Goal: Information Seeking & Learning: Learn about a topic

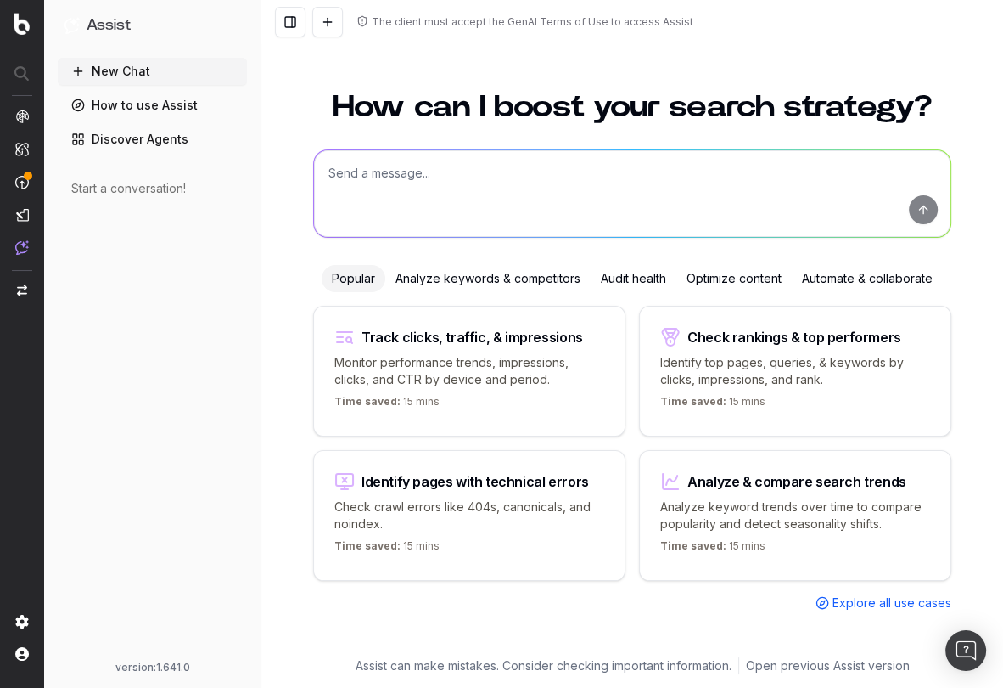
click at [20, 21] on img at bounding box center [21, 24] width 15 height 22
click at [22, 26] on img at bounding box center [21, 24] width 15 height 22
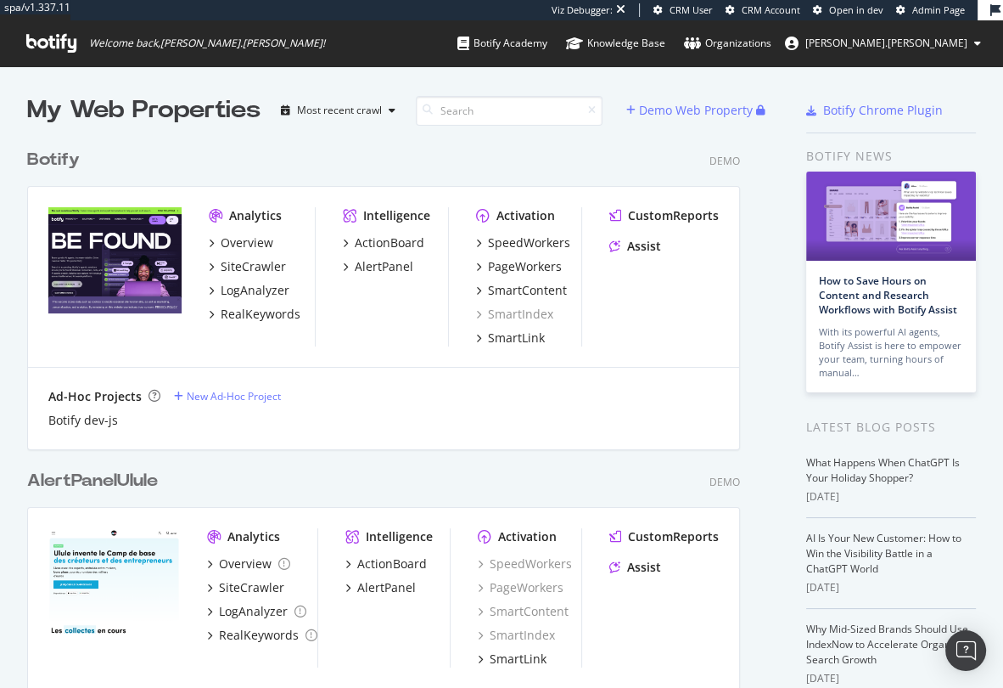
scroll to position [3874, 715]
click at [246, 240] on div "Overview" at bounding box center [247, 242] width 53 height 17
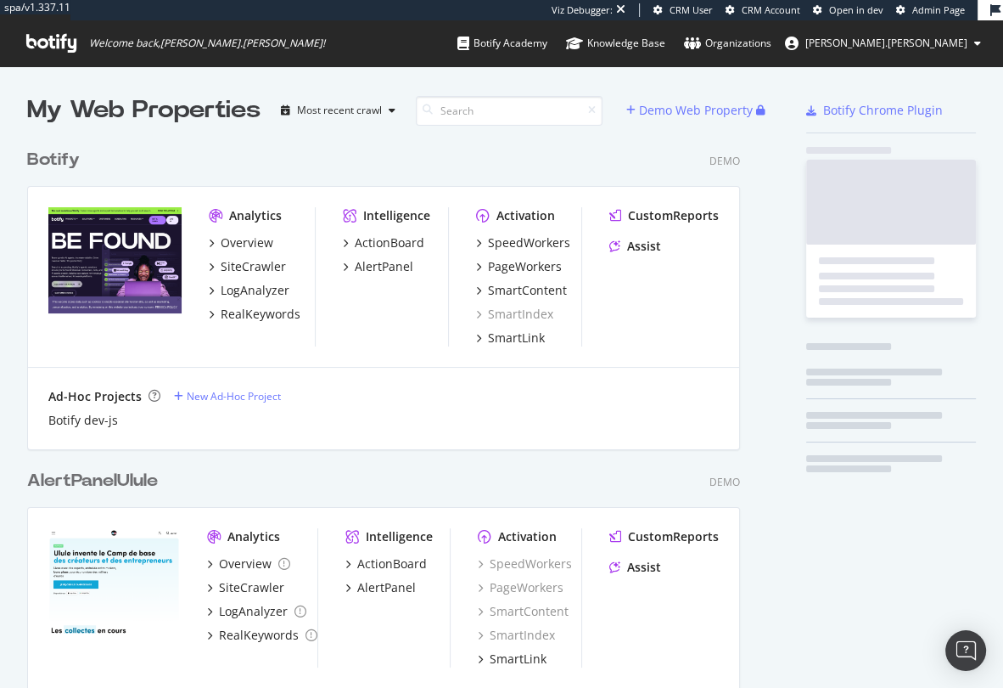
scroll to position [676, 980]
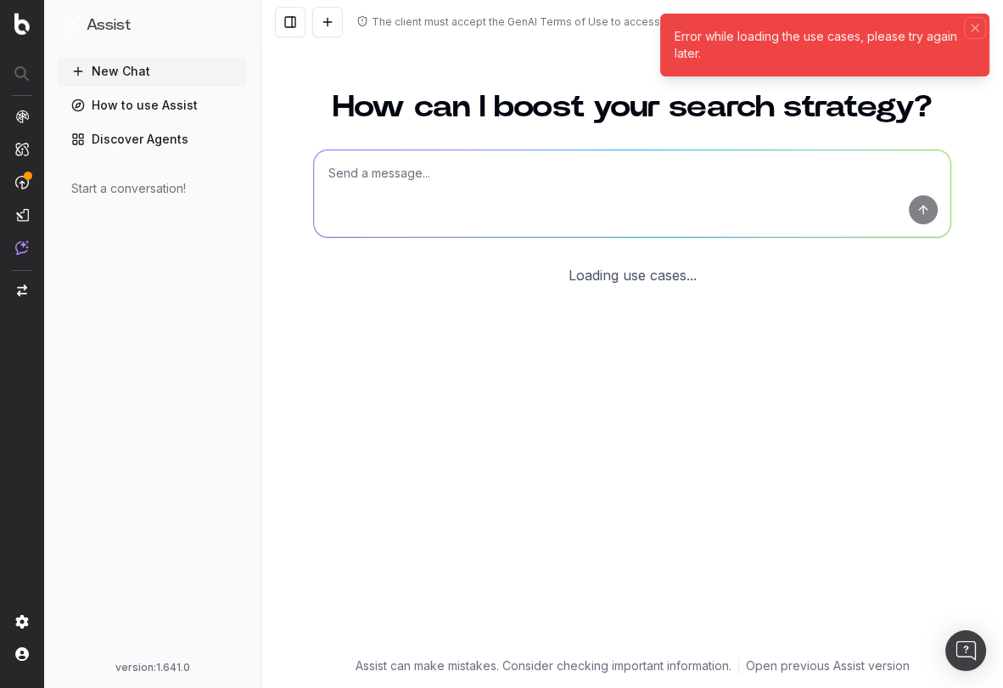
click at [978, 21] on icon "Notifications (F8)" at bounding box center [975, 28] width 14 height 14
